Goal: Task Accomplishment & Management: Manage account settings

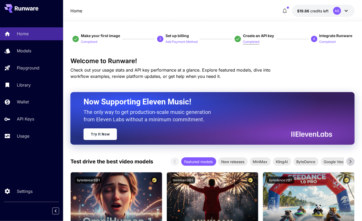
click at [253, 40] on p "Completed" at bounding box center [251, 41] width 16 height 5
click at [255, 33] on span "Create an API key" at bounding box center [258, 35] width 31 height 4
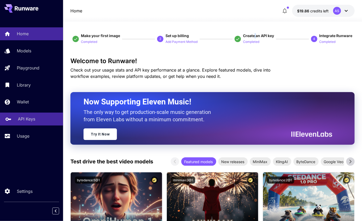
click at [24, 119] on p "API Keys" at bounding box center [26, 119] width 17 height 6
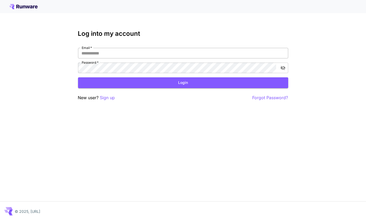
click at [126, 53] on input "Email   *" at bounding box center [183, 53] width 210 height 11
type input "**********"
click at [131, 86] on button "Login" at bounding box center [183, 82] width 210 height 11
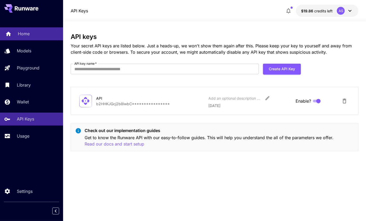
click at [24, 34] on p "Home" at bounding box center [24, 33] width 12 height 6
